Goal: Information Seeking & Learning: Learn about a topic

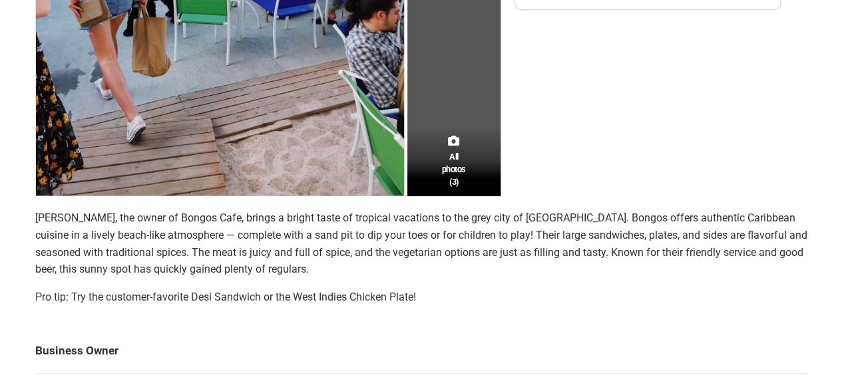
scroll to position [485, 0]
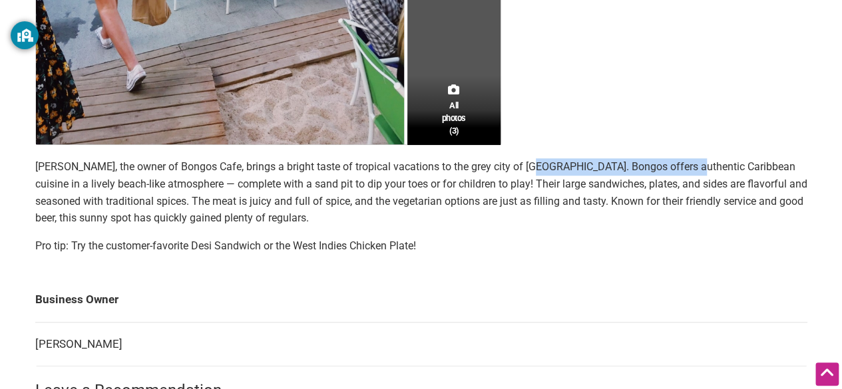
drag, startPoint x: 544, startPoint y: 165, endPoint x: 673, endPoint y: 165, distance: 128.4
click at [673, 165] on p "[PERSON_NAME], the owner of Bongos Cafe, brings a bright taste of tropical vaca…" at bounding box center [421, 192] width 772 height 68
click at [669, 166] on p "[PERSON_NAME], the owner of Bongos Cafe, brings a bright taste of tropical vaca…" at bounding box center [421, 192] width 772 height 68
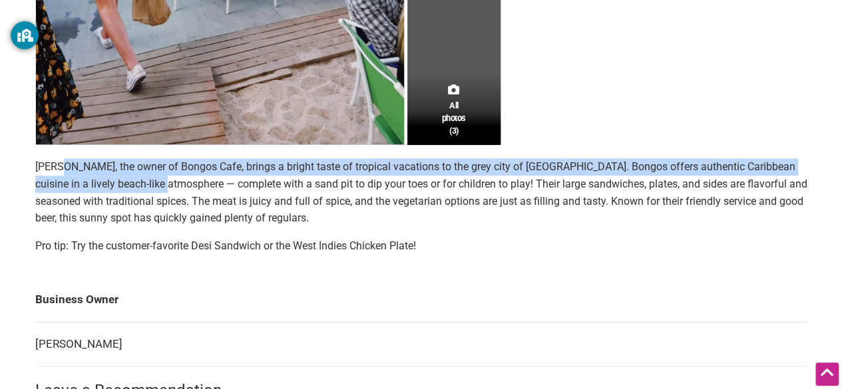
drag, startPoint x: 75, startPoint y: 174, endPoint x: 152, endPoint y: 180, distance: 76.7
click at [152, 180] on p "[PERSON_NAME], the owner of Bongos Cafe, brings a bright taste of tropical vaca…" at bounding box center [421, 192] width 772 height 68
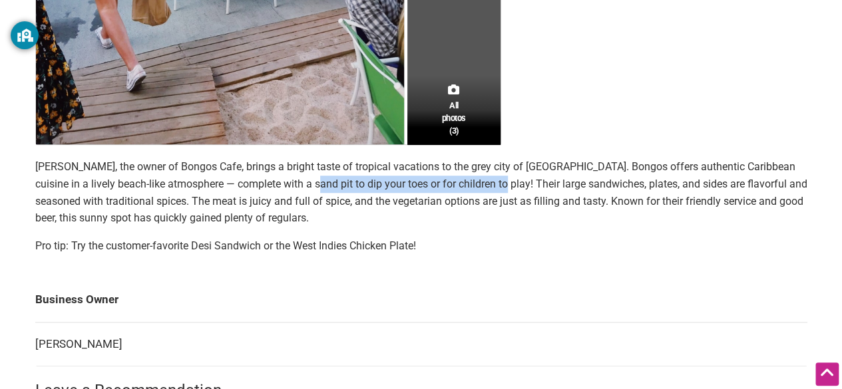
drag, startPoint x: 281, startPoint y: 186, endPoint x: 476, endPoint y: 183, distance: 195.6
click at [476, 183] on p "[PERSON_NAME], the owner of Bongos Cafe, brings a bright taste of tropical vaca…" at bounding box center [421, 192] width 772 height 68
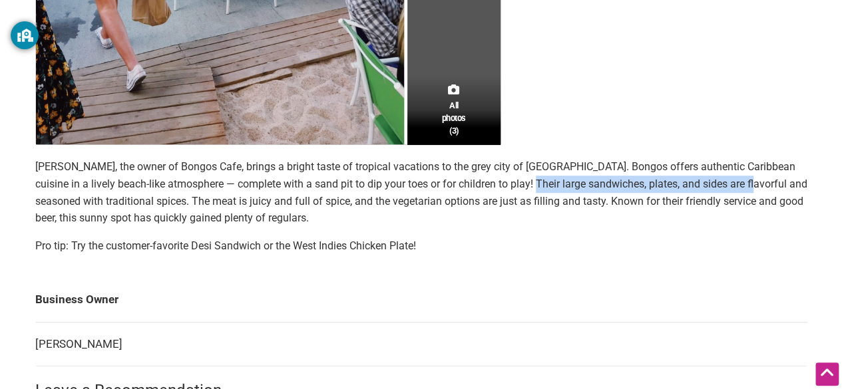
drag, startPoint x: 497, startPoint y: 183, endPoint x: 718, endPoint y: 184, distance: 220.9
click at [718, 184] on p "[PERSON_NAME], the owner of Bongos Cafe, brings a bright taste of tropical vaca…" at bounding box center [421, 192] width 772 height 68
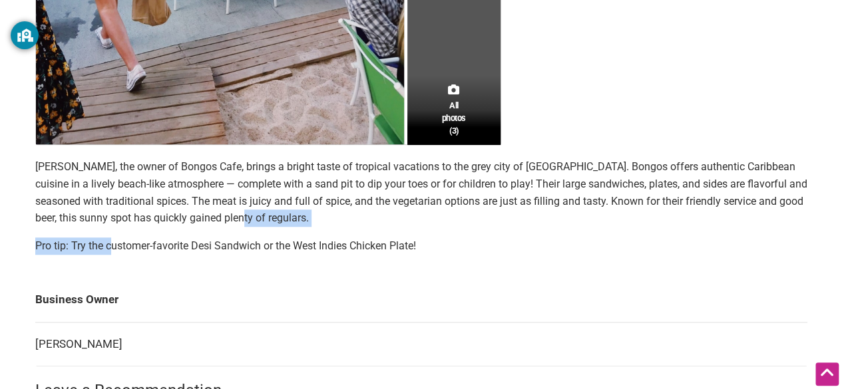
drag, startPoint x: 109, startPoint y: 232, endPoint x: 253, endPoint y: 210, distance: 145.4
click at [253, 210] on section "[PERSON_NAME], the owner of Bongos Cafe, brings a bright taste of tropical vaca…" at bounding box center [421, 211] width 772 height 106
click at [253, 210] on p "[PERSON_NAME], the owner of Bongos Cafe, brings a bright taste of tropical vaca…" at bounding box center [421, 192] width 772 height 68
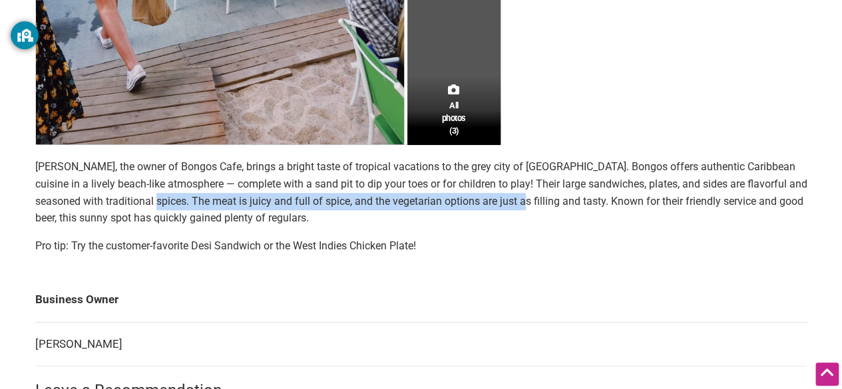
drag, startPoint x: 173, startPoint y: 203, endPoint x: 492, endPoint y: 199, distance: 318.7
click at [492, 199] on p "[PERSON_NAME], the owner of Bongos Cafe, brings a bright taste of tropical vaca…" at bounding box center [421, 192] width 772 height 68
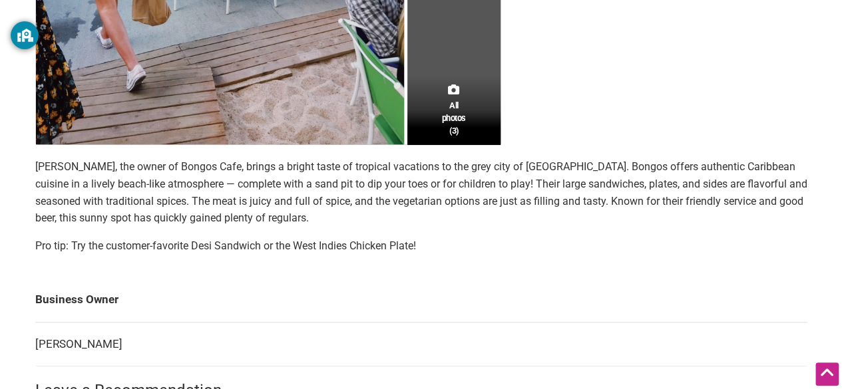
drag, startPoint x: 653, startPoint y: 216, endPoint x: 680, endPoint y: 218, distance: 26.7
click at [680, 218] on p "[PERSON_NAME], the owner of Bongos Cafe, brings a bright taste of tropical vaca…" at bounding box center [421, 192] width 772 height 68
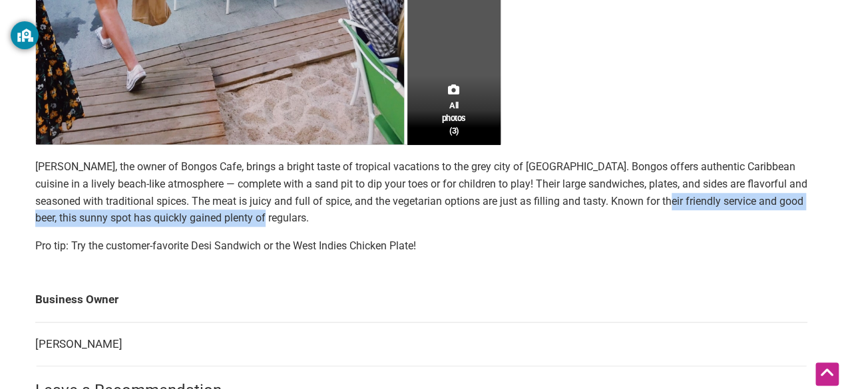
drag, startPoint x: 643, startPoint y: 201, endPoint x: 742, endPoint y: 214, distance: 100.7
click at [742, 214] on p "[PERSON_NAME], the owner of Bongos Cafe, brings a bright taste of tropical vaca…" at bounding box center [421, 192] width 772 height 68
click at [741, 214] on p "[PERSON_NAME], the owner of Bongos Cafe, brings a bright taste of tropical vaca…" at bounding box center [421, 192] width 772 height 68
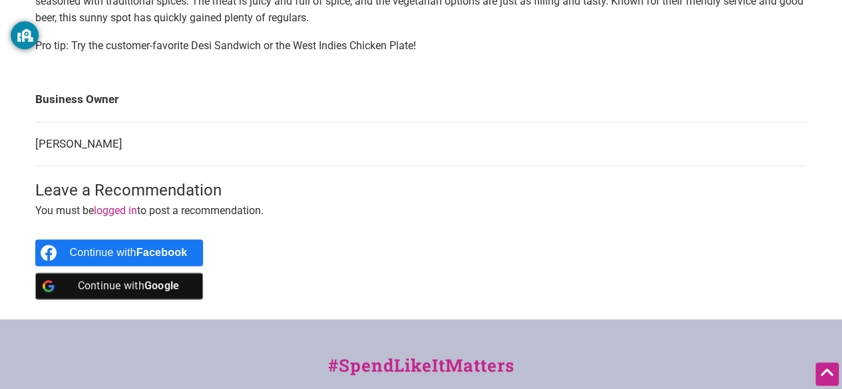
scroll to position [931, 0]
